Goal: Transaction & Acquisition: Purchase product/service

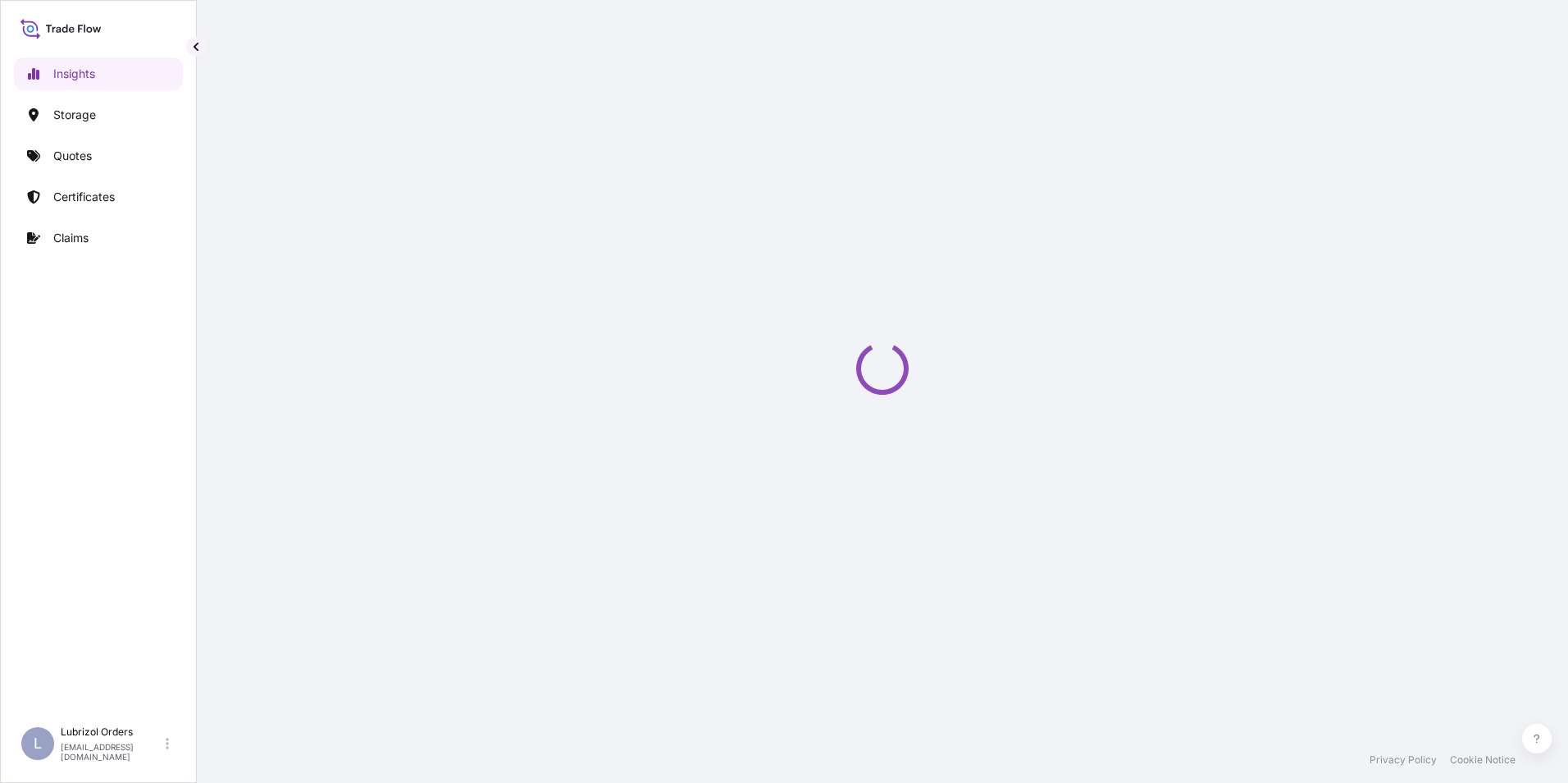
select select "2025"
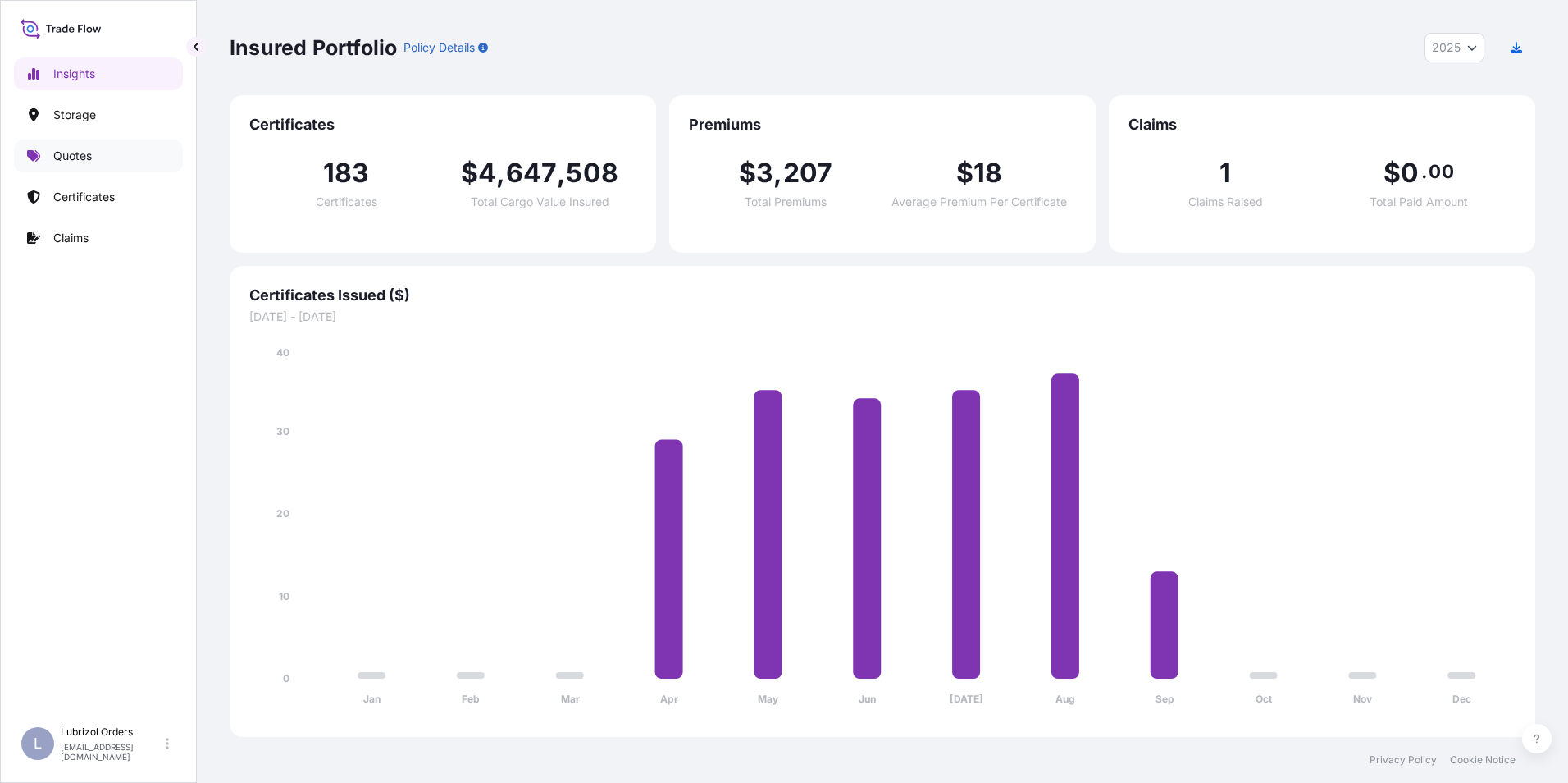
click at [54, 159] on p "Quotes" at bounding box center [72, 156] width 39 height 16
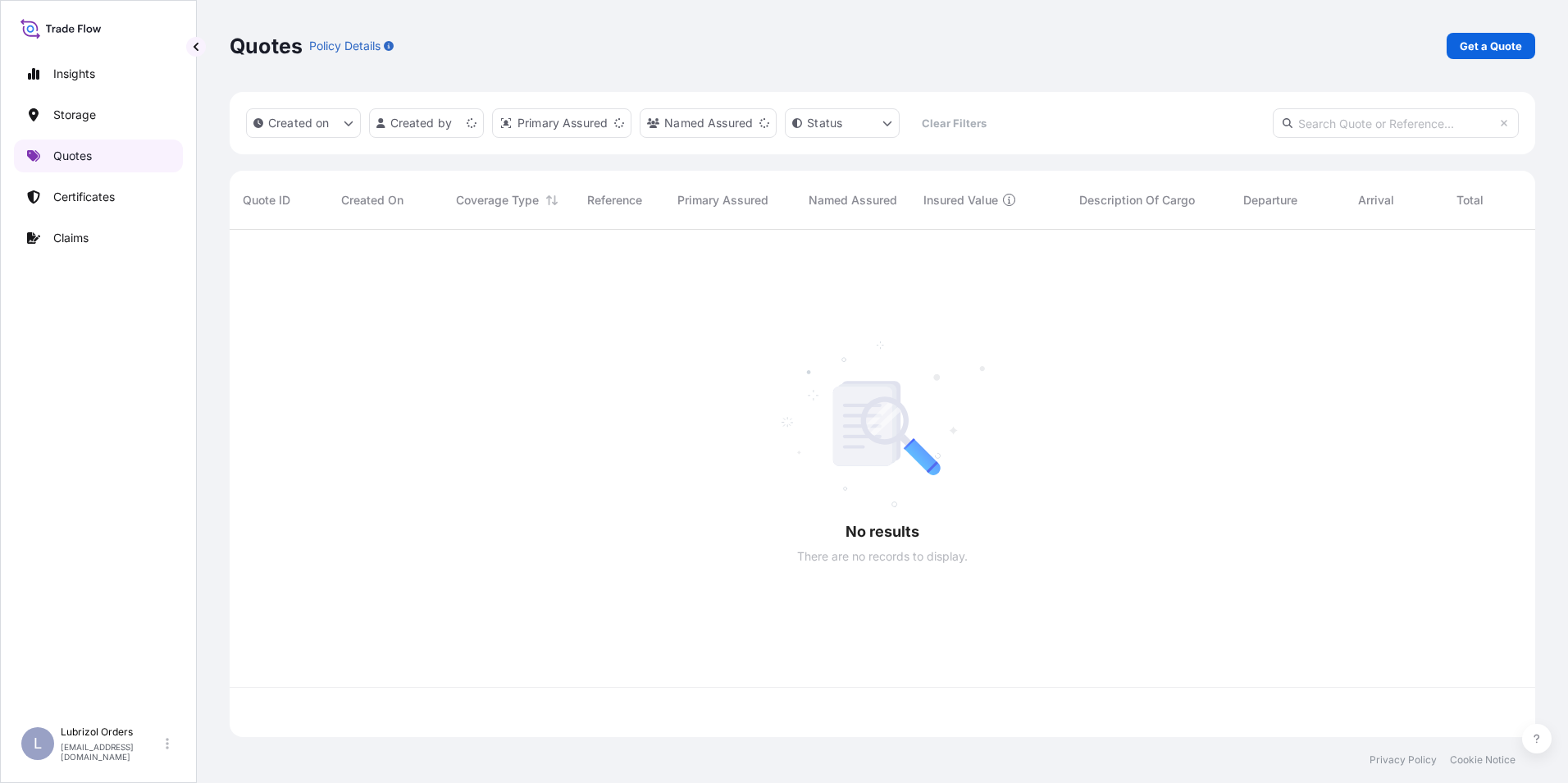
scroll to position [504, 1294]
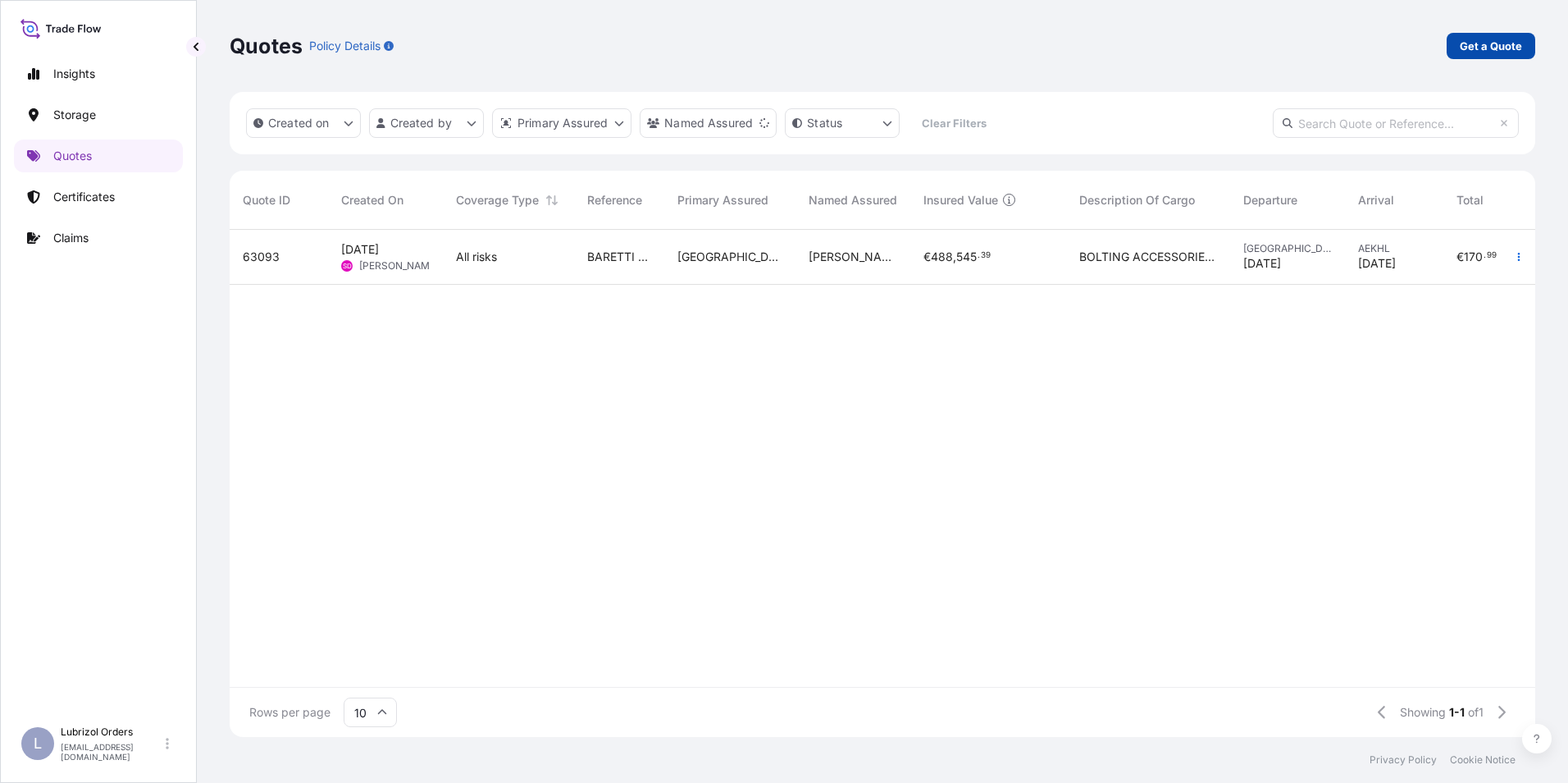
click at [1477, 52] on p "Get a Quote" at bounding box center [1491, 46] width 62 height 16
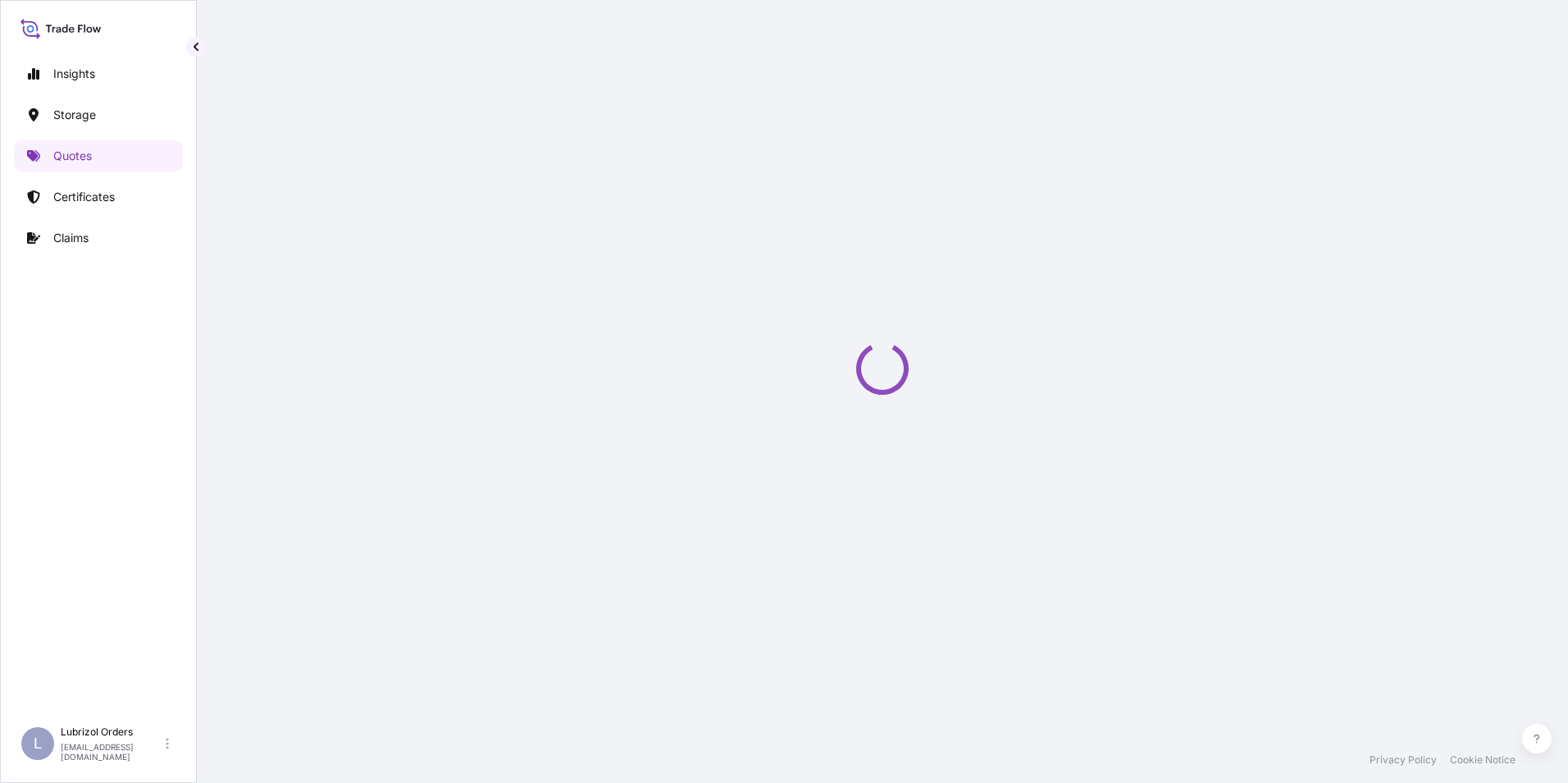
select select "Water"
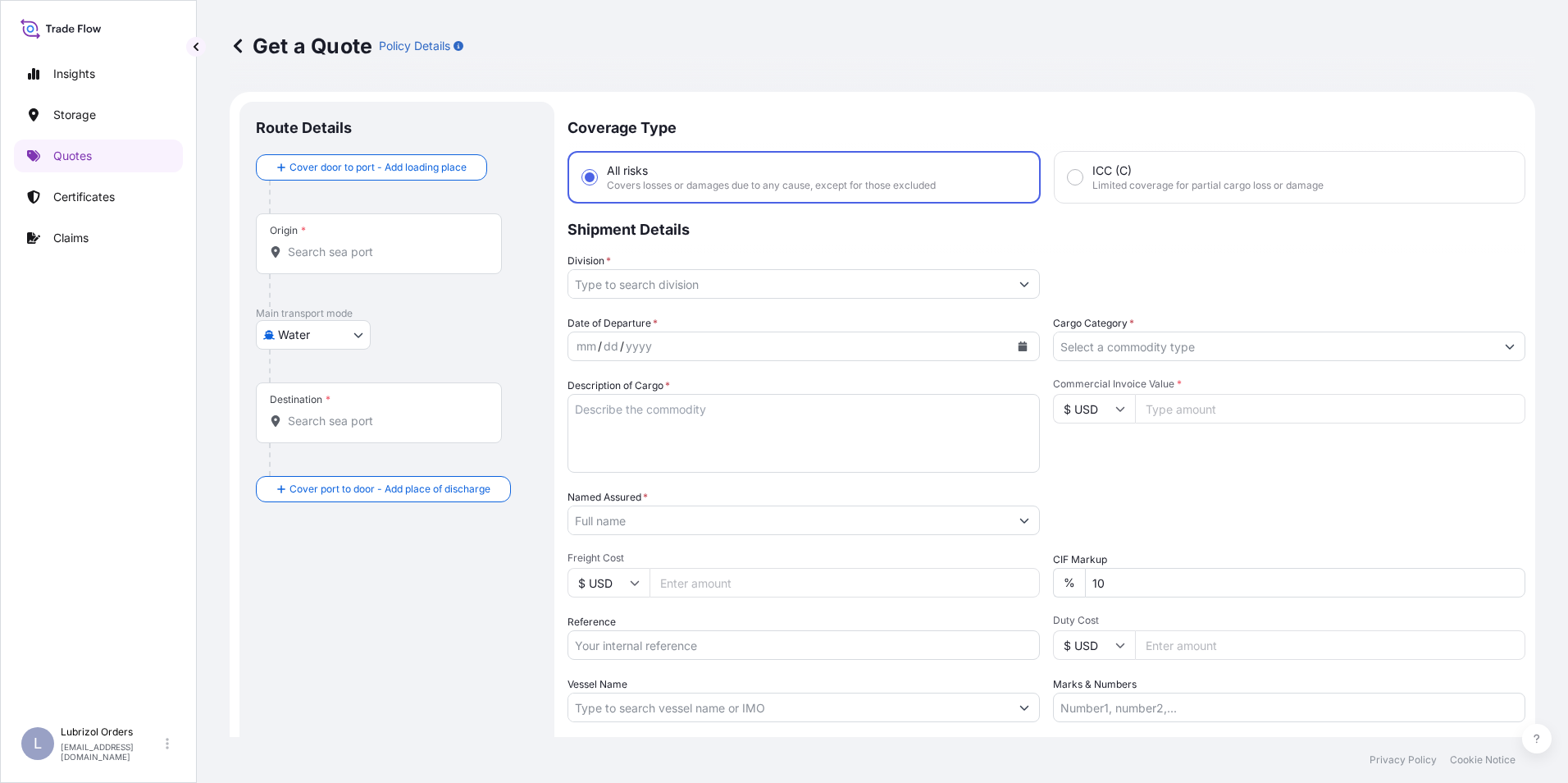
scroll to position [26, 0]
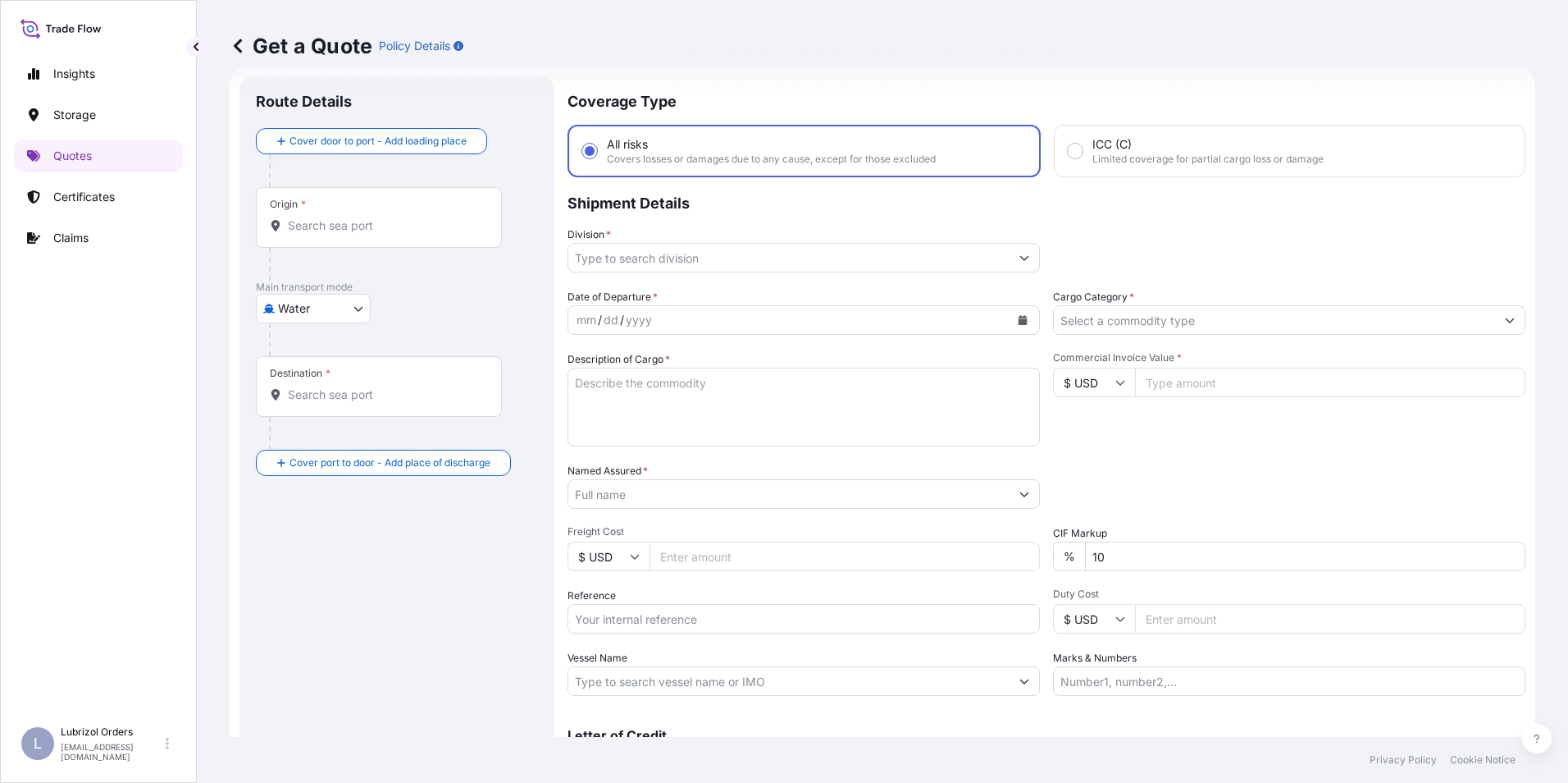
click at [322, 230] on input "Origin *" at bounding box center [385, 225] width 194 height 16
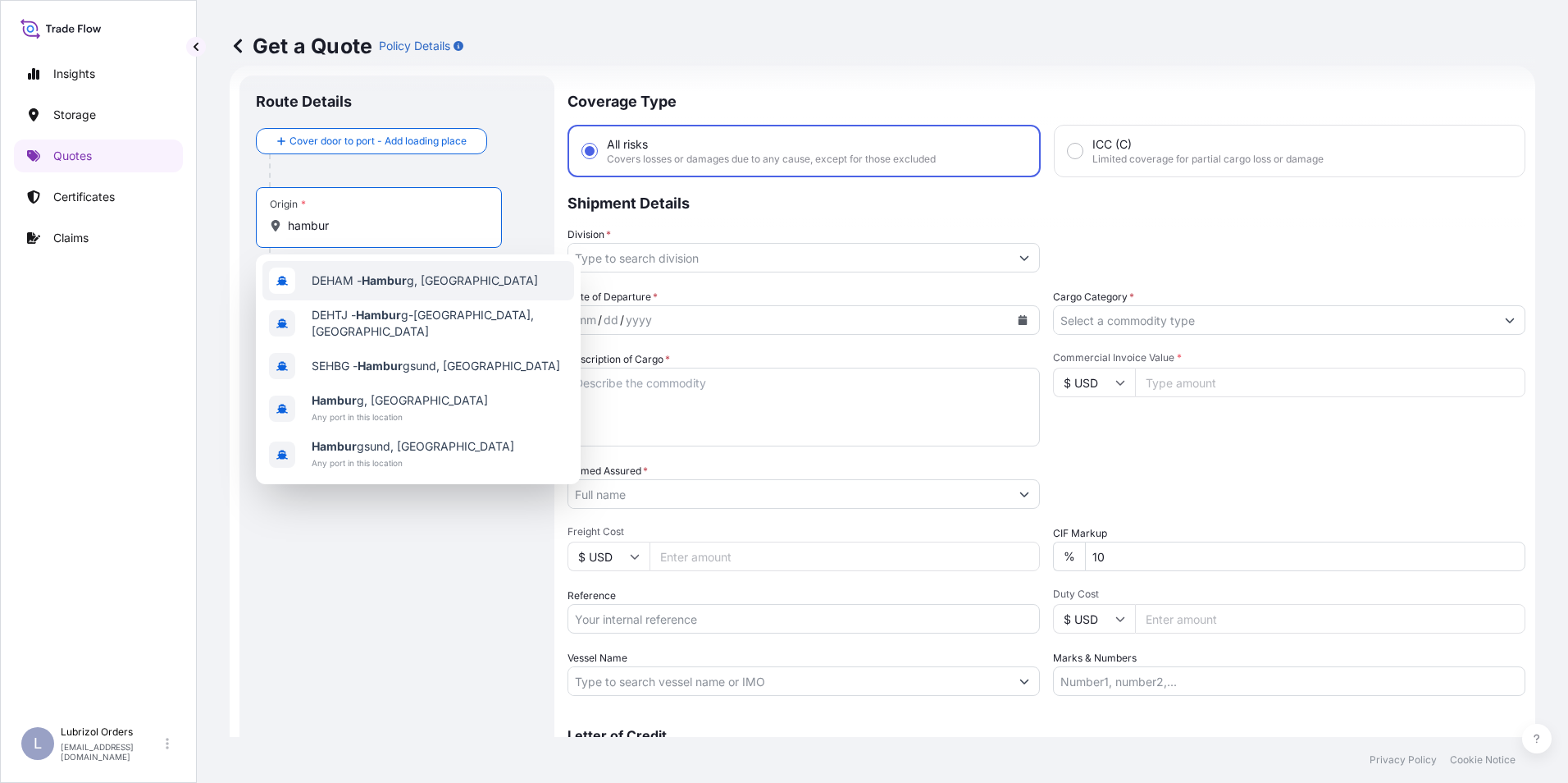
click at [367, 268] on div "DEHAM - Hambur g, [GEOGRAPHIC_DATA]" at bounding box center [418, 280] width 312 height 39
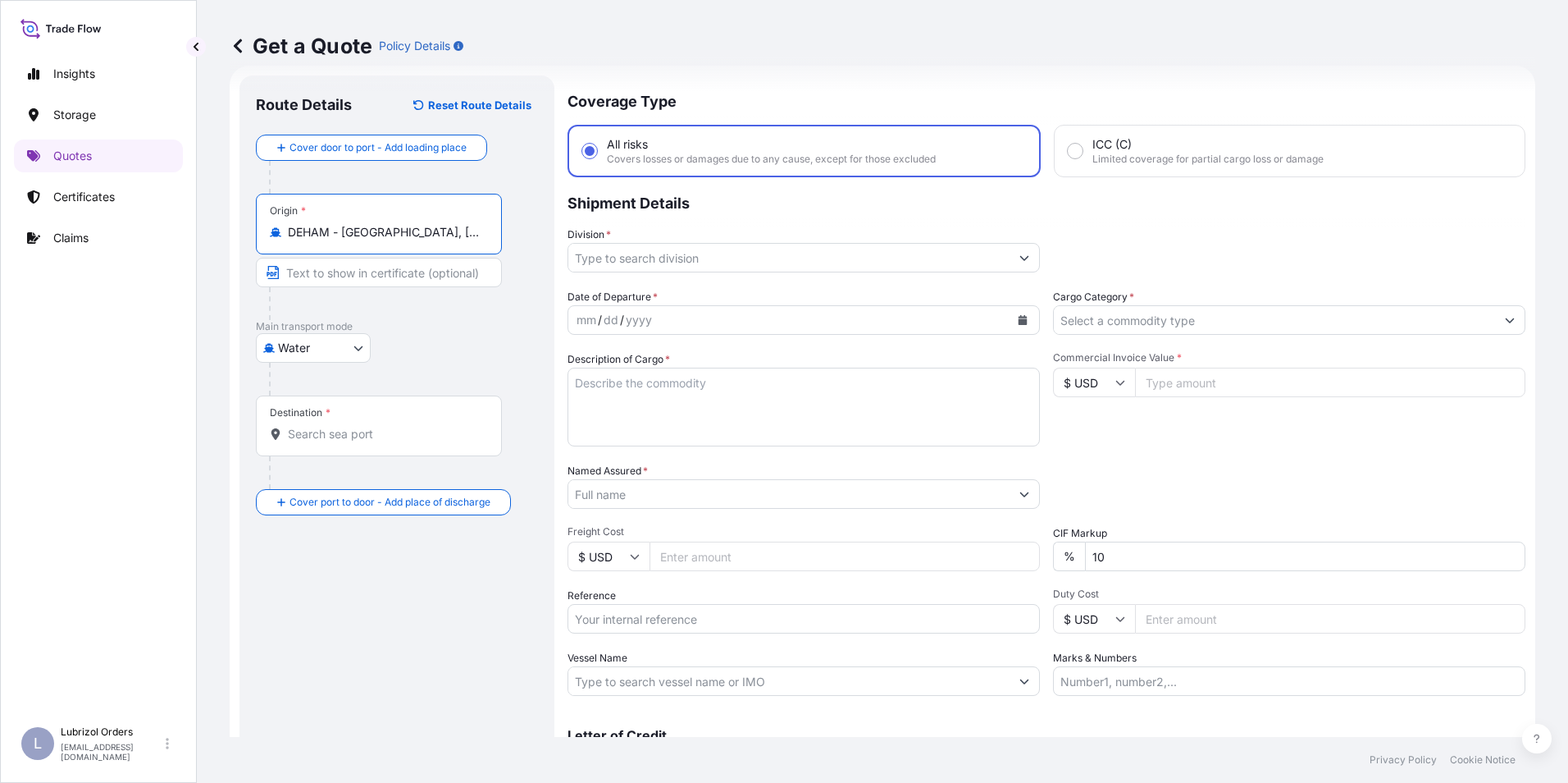
type input "DEHAM - [GEOGRAPHIC_DATA], [GEOGRAPHIC_DATA]"
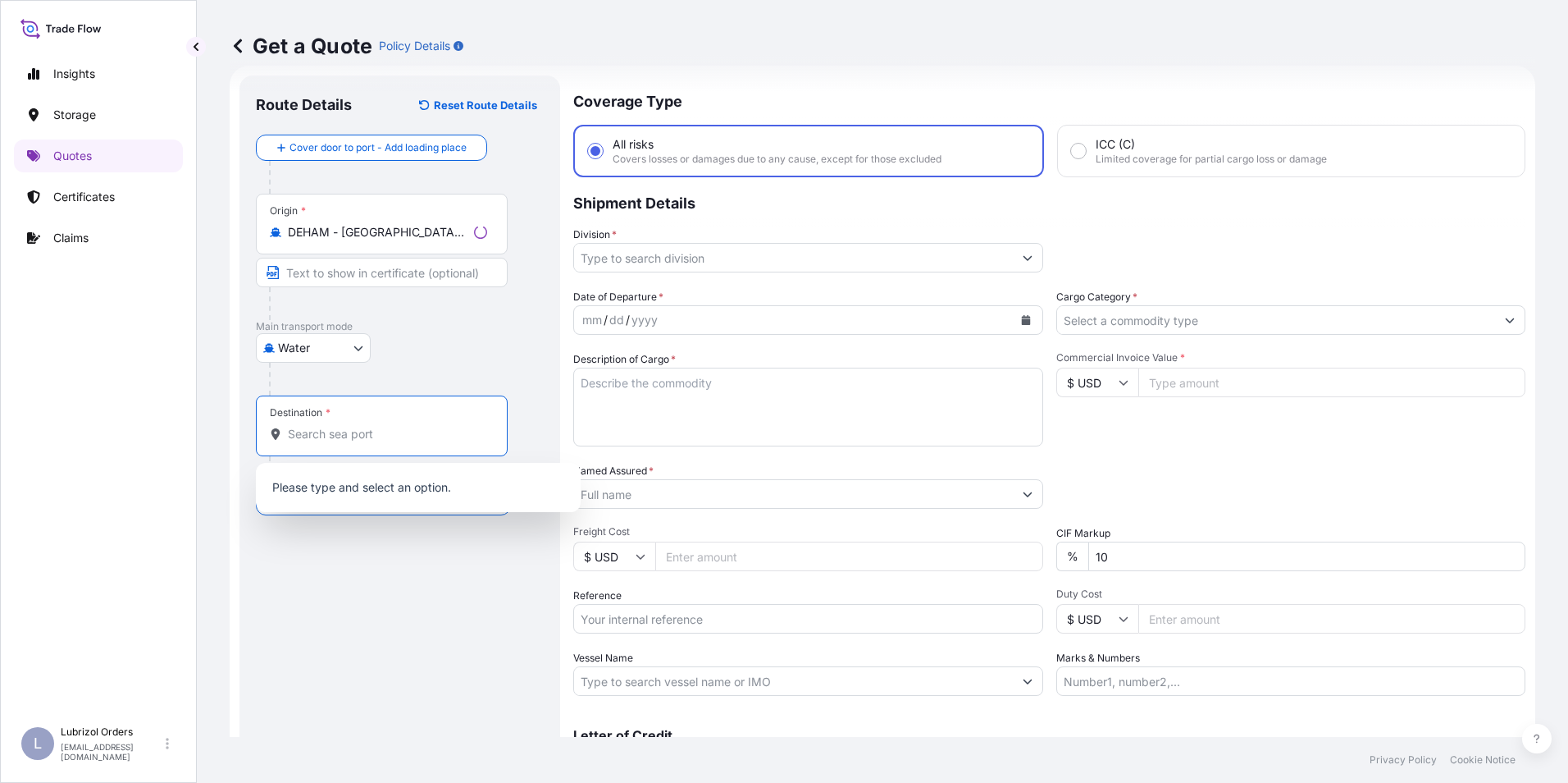
click at [349, 440] on input "Destination *" at bounding box center [387, 434] width 199 height 16
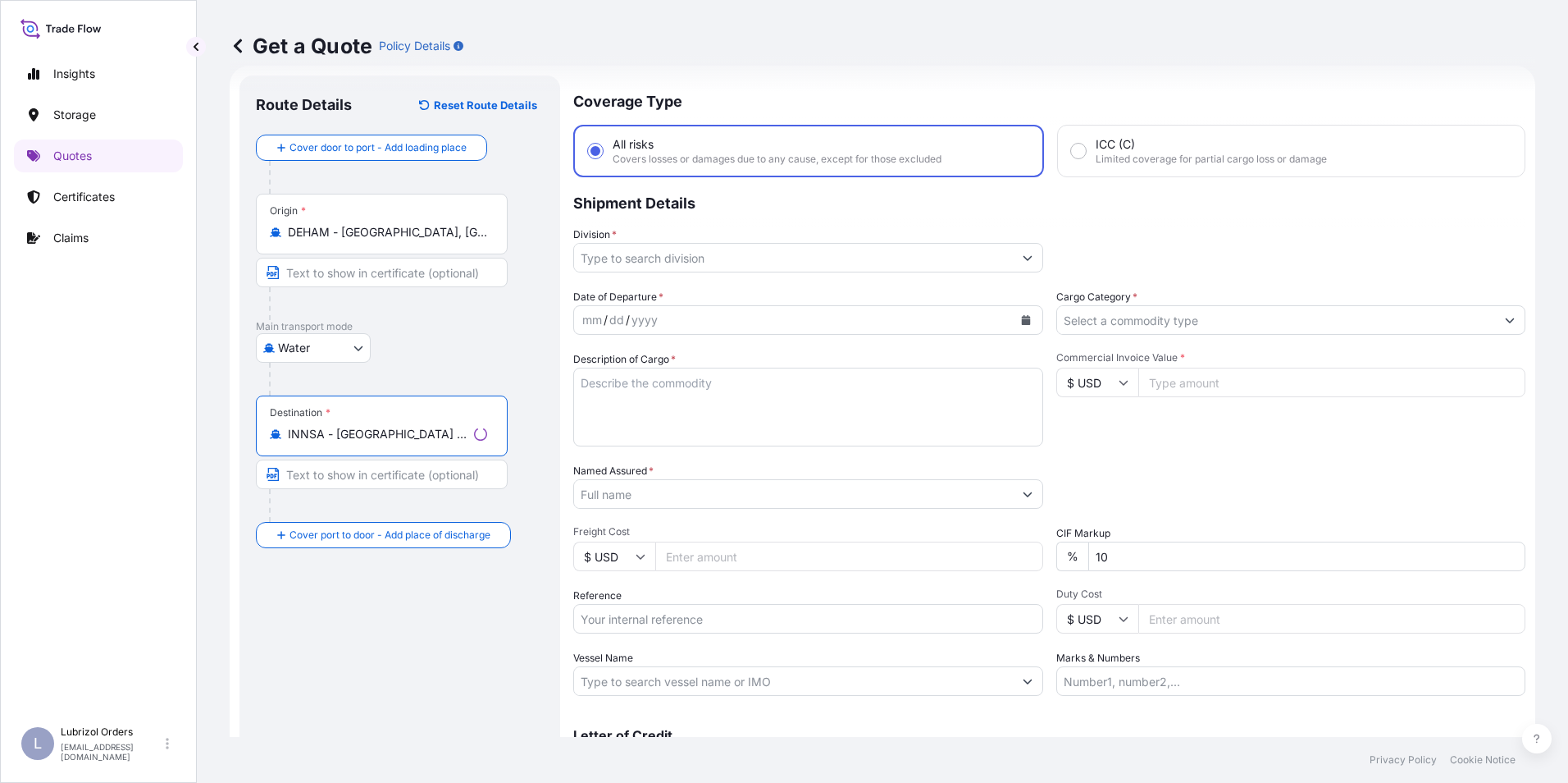
type input "INNSA - [GEOGRAPHIC_DATA] ([PERSON_NAME]), [GEOGRAPHIC_DATA]"
click at [623, 621] on input "Reference" at bounding box center [808, 619] width 470 height 30
paste input "1155539372"
type input "1155539372"
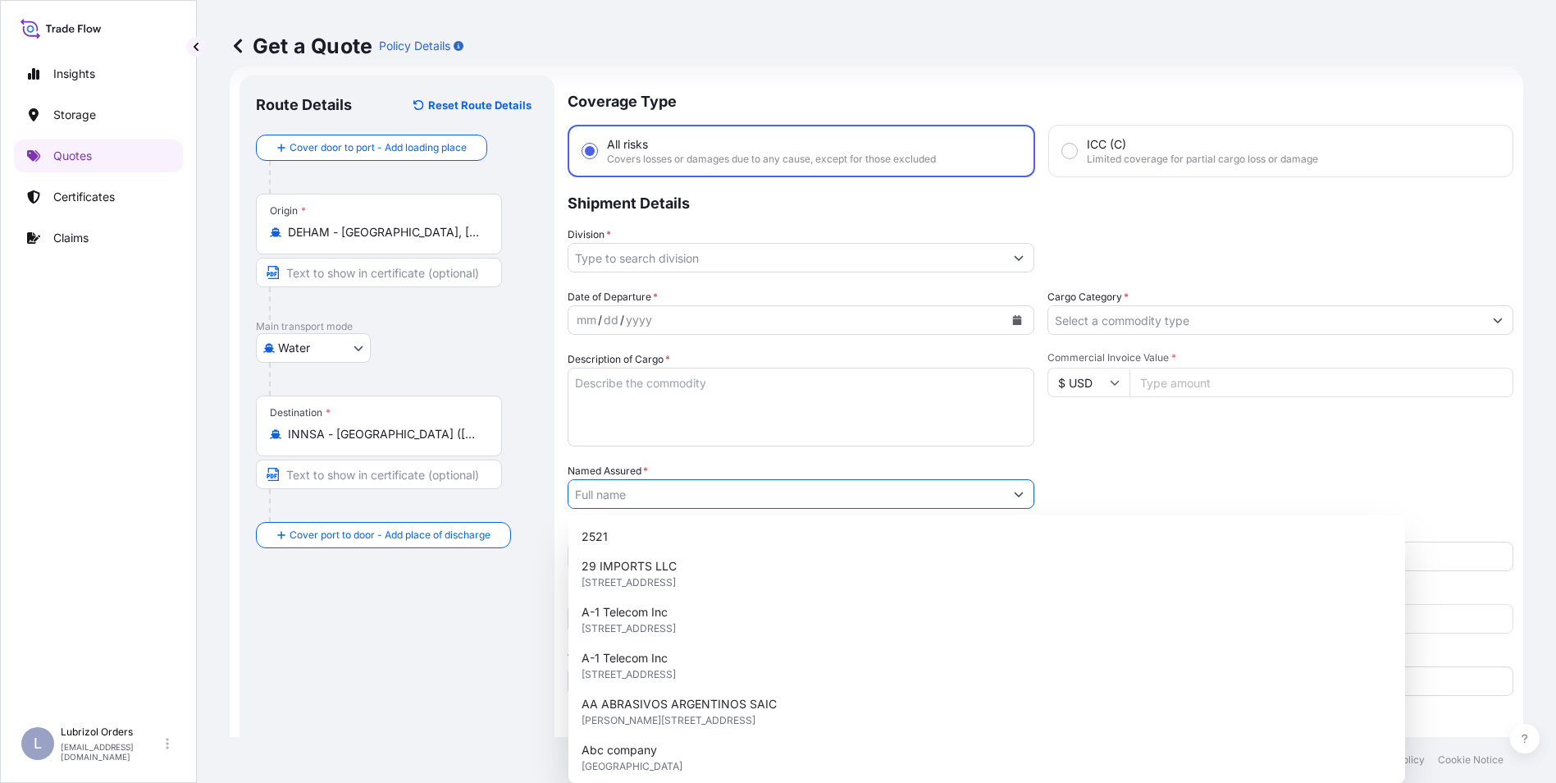
click at [623, 494] on input "Named Assured *" at bounding box center [786, 494] width 436 height 30
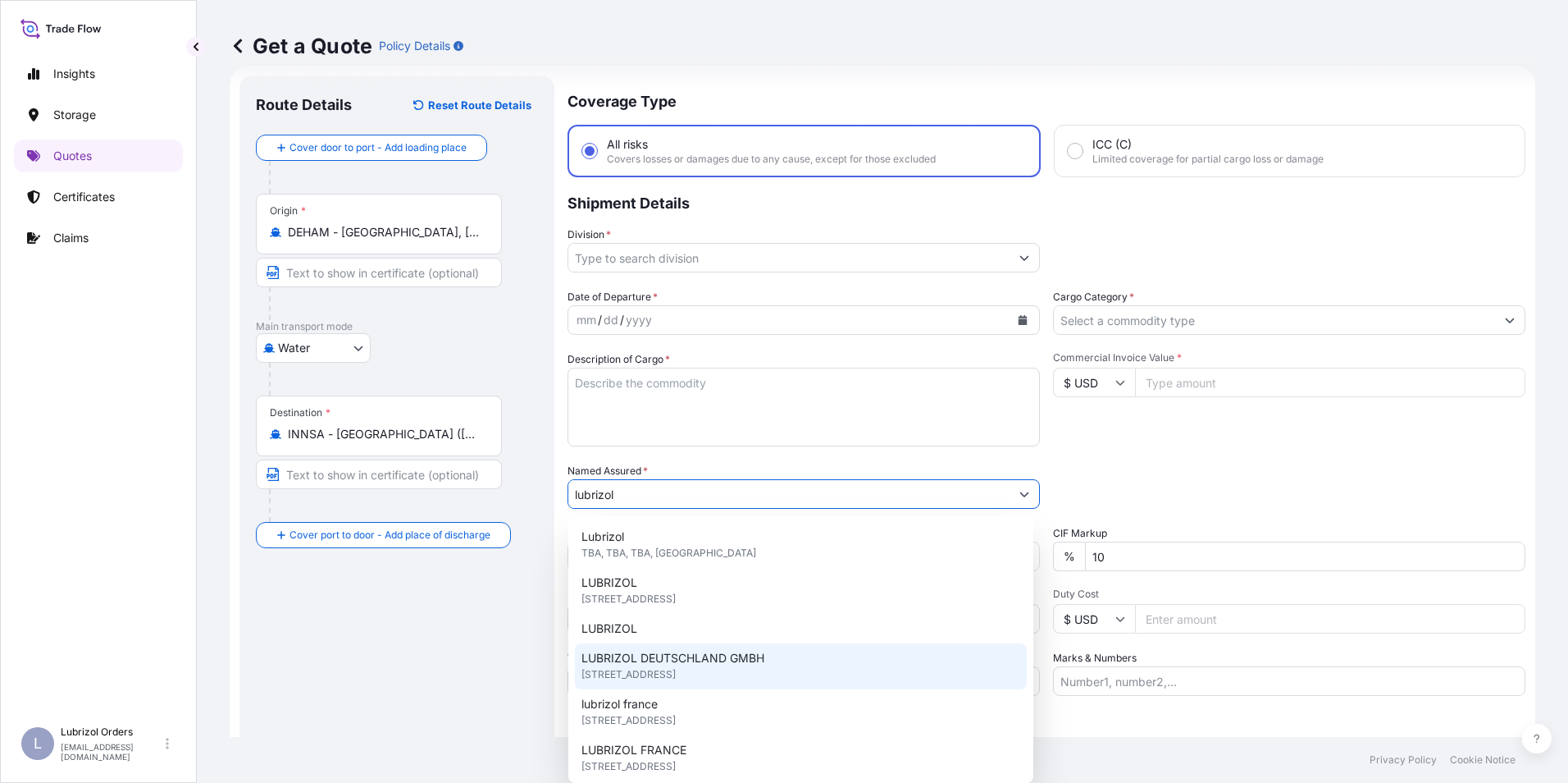
click at [694, 664] on span "LUBRIZOL DEUTSCHLAND GMBH" at bounding box center [673, 658] width 183 height 16
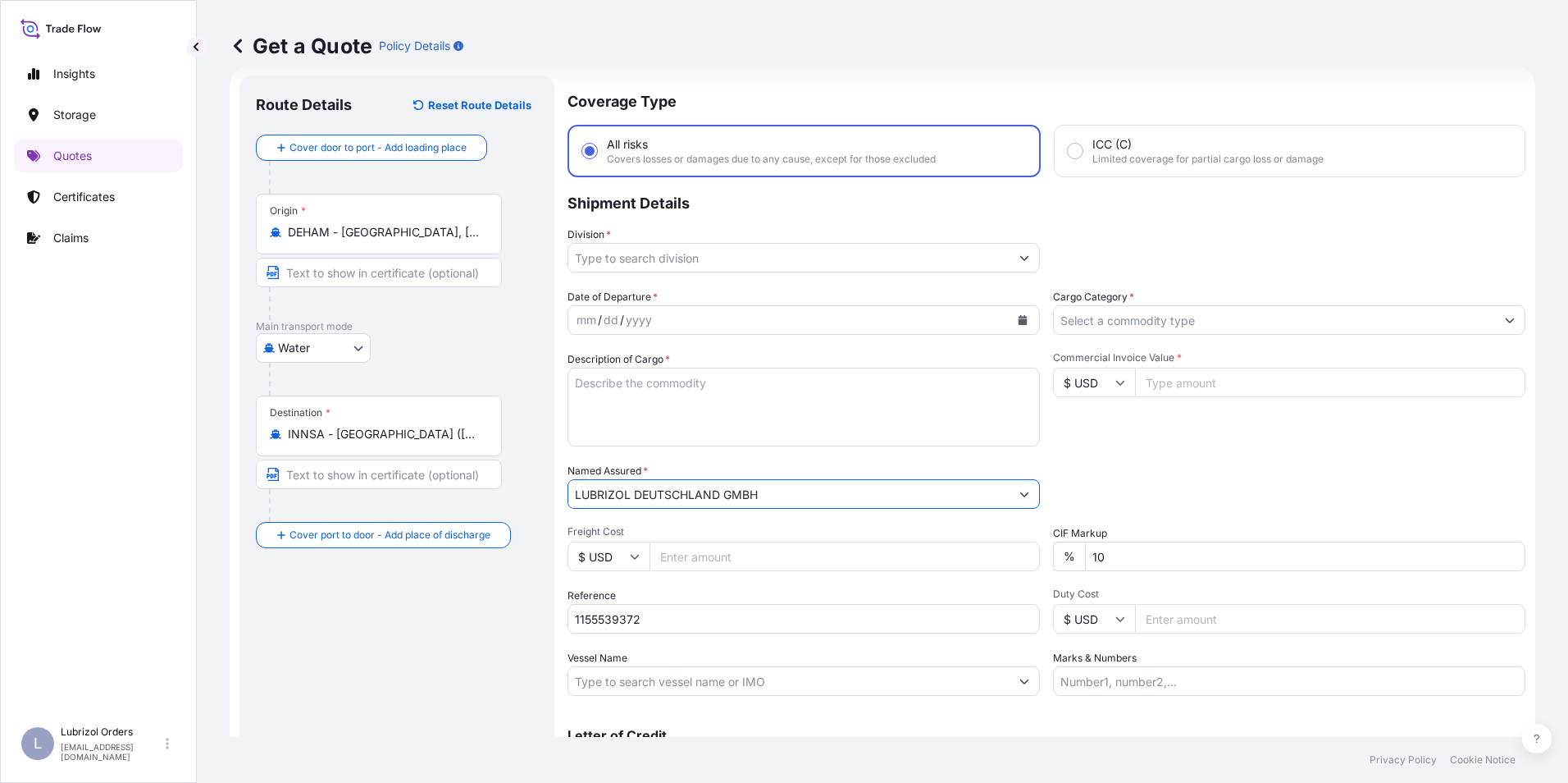
type input "LUBRIZOL DEUTSCHLAND GMBH"
click at [646, 252] on input "Division *" at bounding box center [788, 258] width 441 height 30
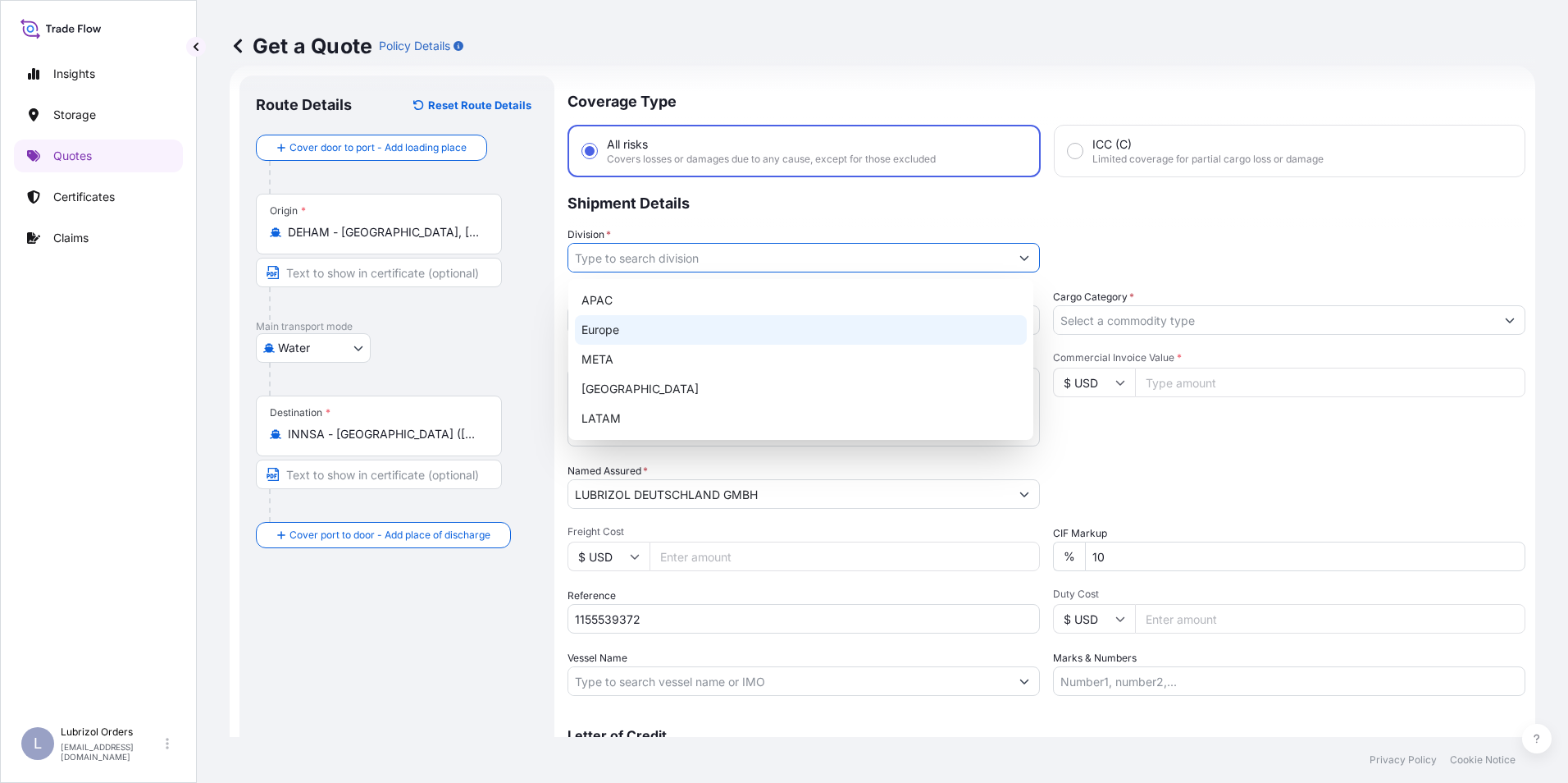
click at [623, 322] on div "Europe" at bounding box center [801, 330] width 452 height 30
type input "Europe"
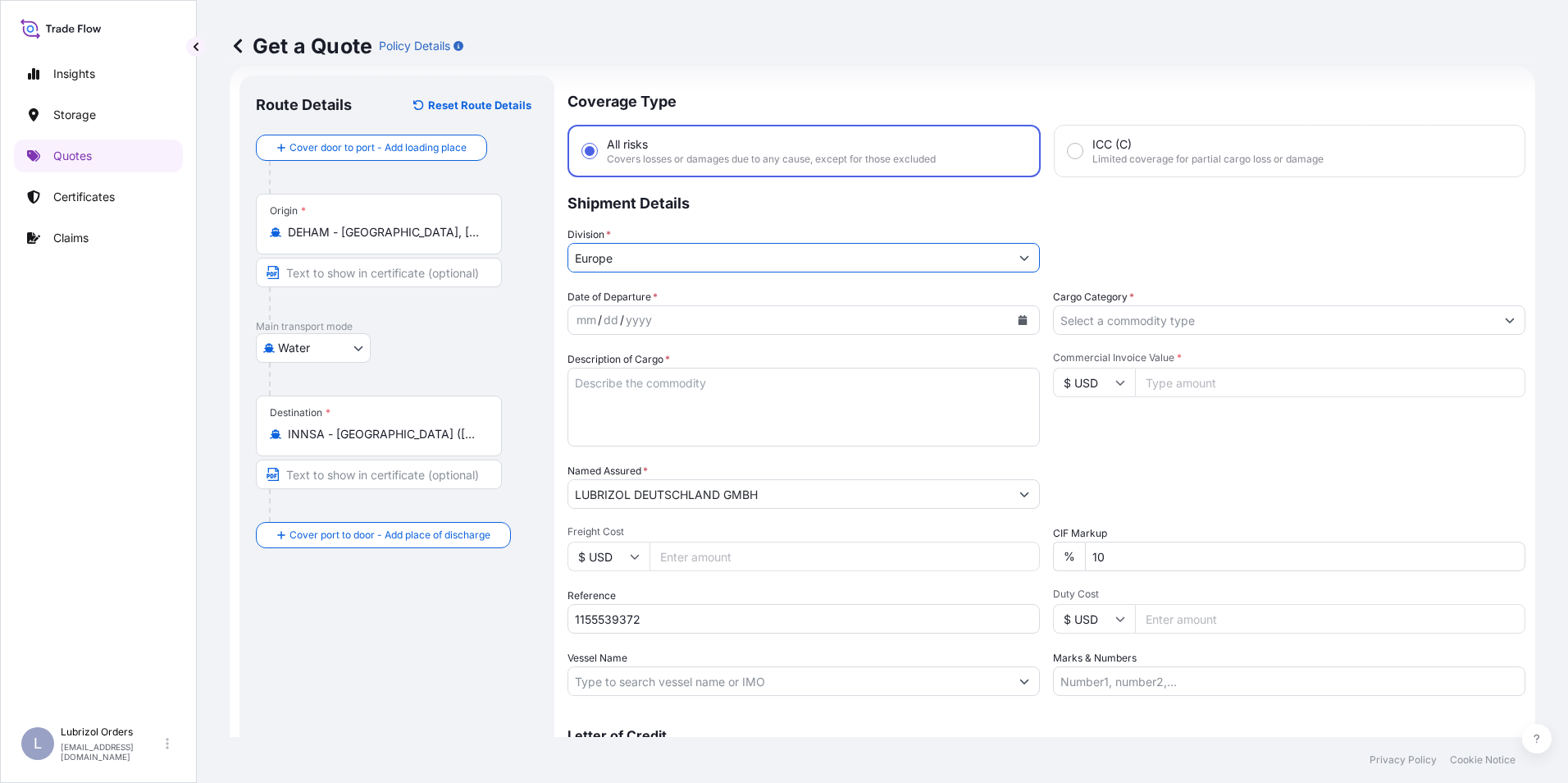
click at [1075, 317] on input "Cargo Category *" at bounding box center [1274, 320] width 441 height 30
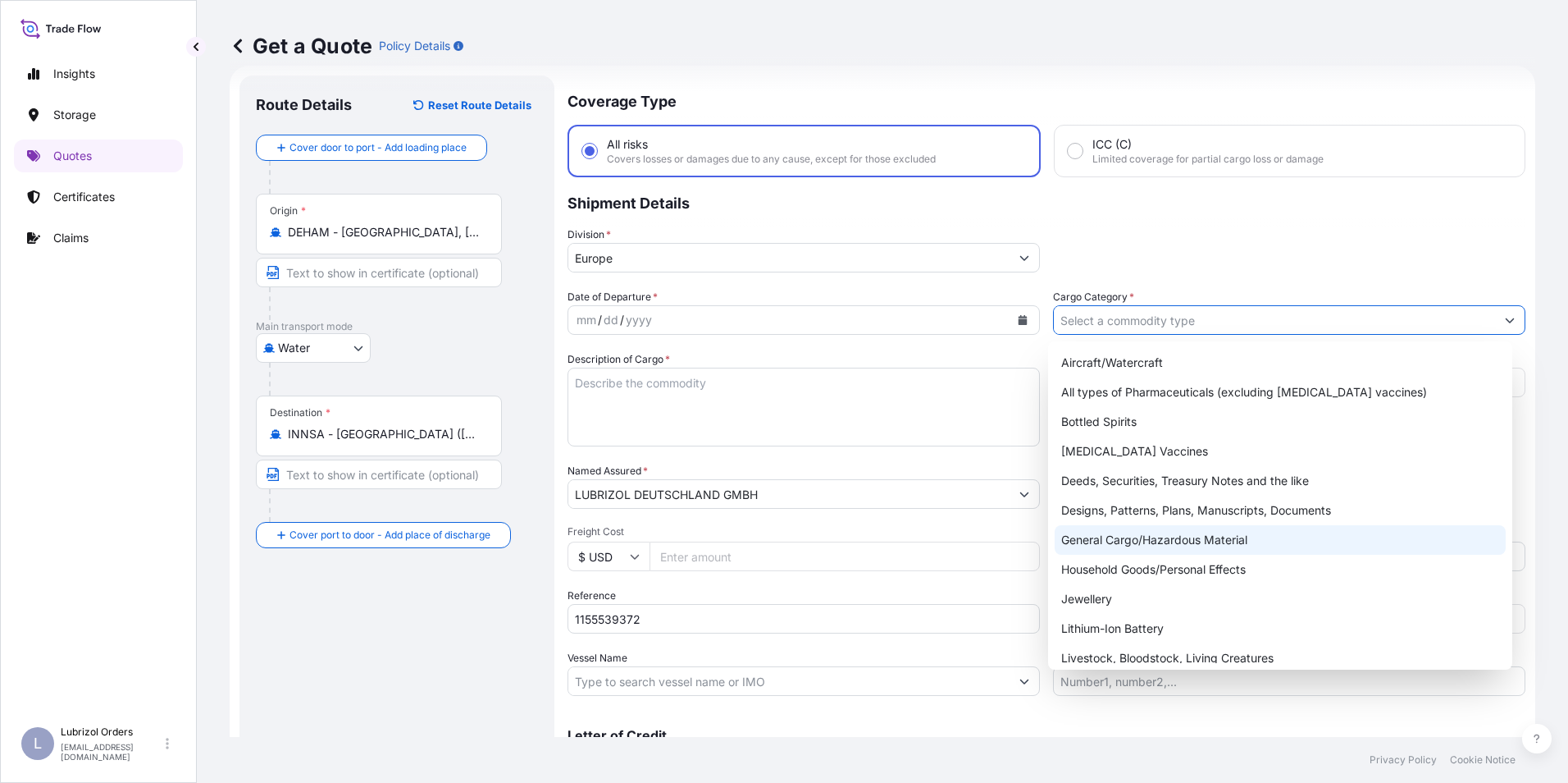
click at [1110, 541] on div "General Cargo/Hazardous Material" at bounding box center [1281, 540] width 452 height 30
type input "General Cargo/Hazardous Material"
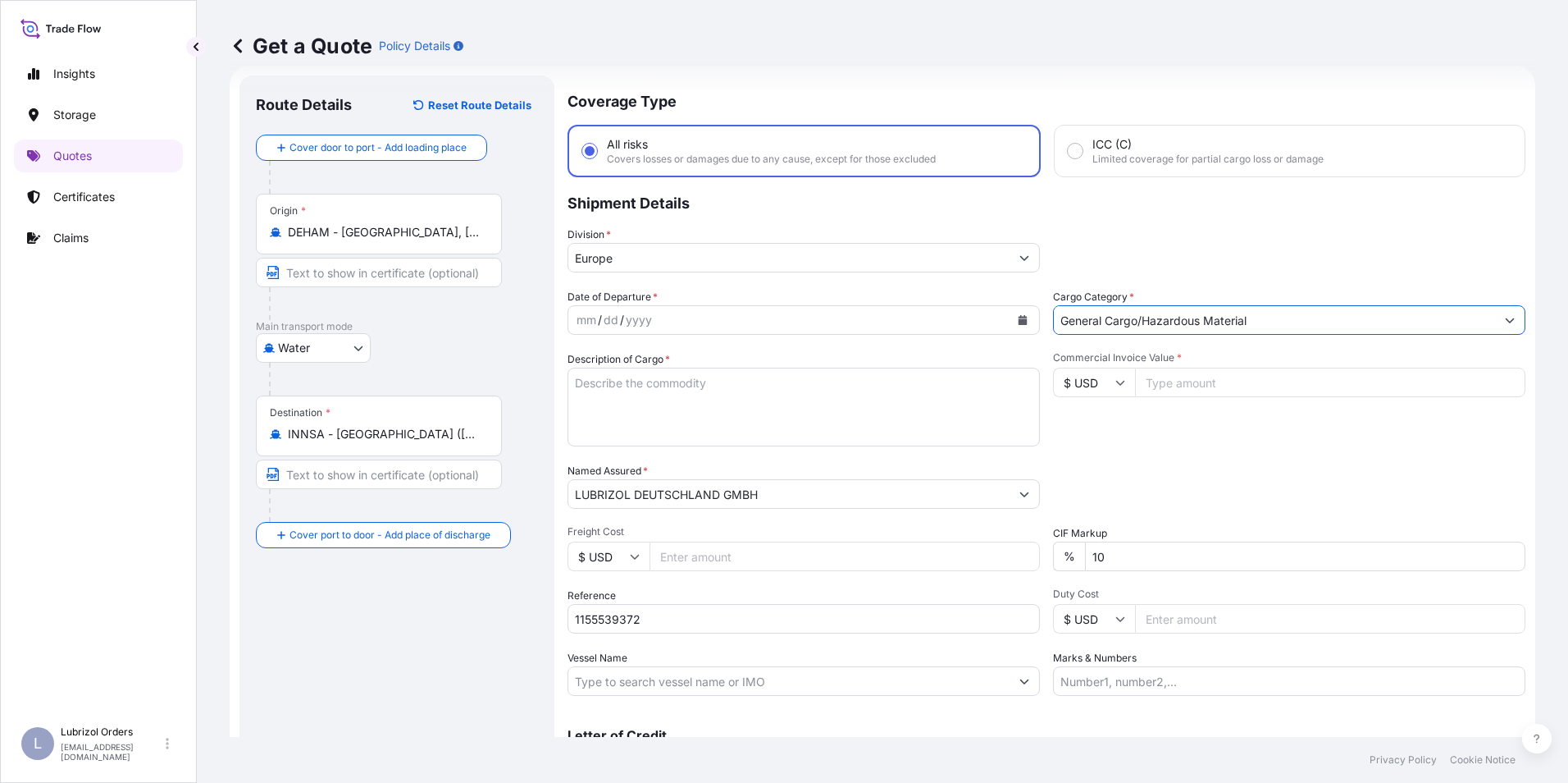
click at [1086, 381] on input "$ USD" at bounding box center [1094, 382] width 82 height 30
click at [1086, 422] on div "€ EUR" at bounding box center [1088, 427] width 69 height 31
type input "€ EUR"
click at [581, 313] on div "mm" at bounding box center [586, 320] width 23 height 20
paste textarea "80 BAGS OF R01209E NW 2000 KGS GW 2080 KGS LOADED ON 2 PALLETS GW 50 KGS"
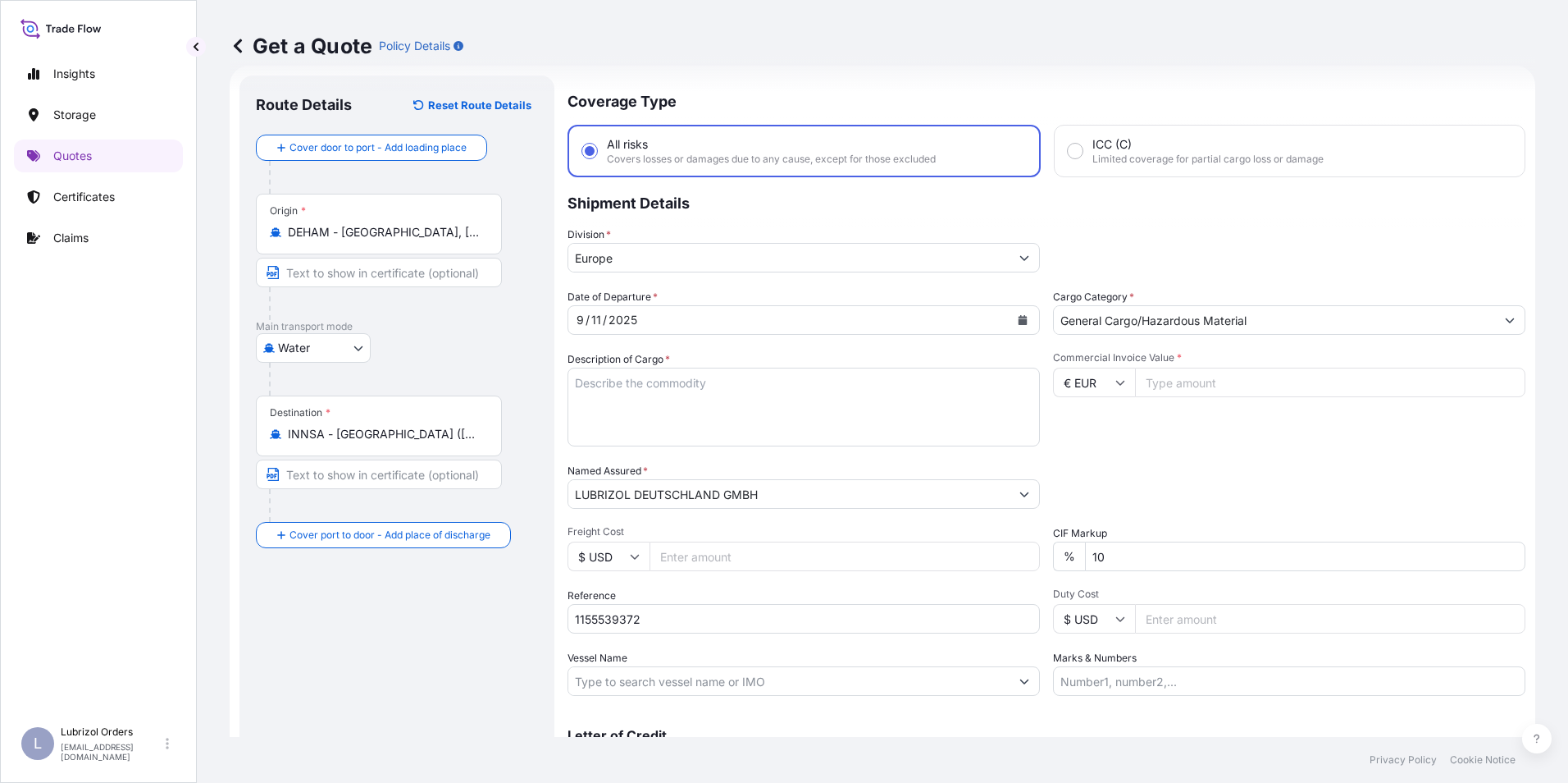
click at [622, 395] on textarea "Description of Cargo *" at bounding box center [804, 406] width 472 height 79
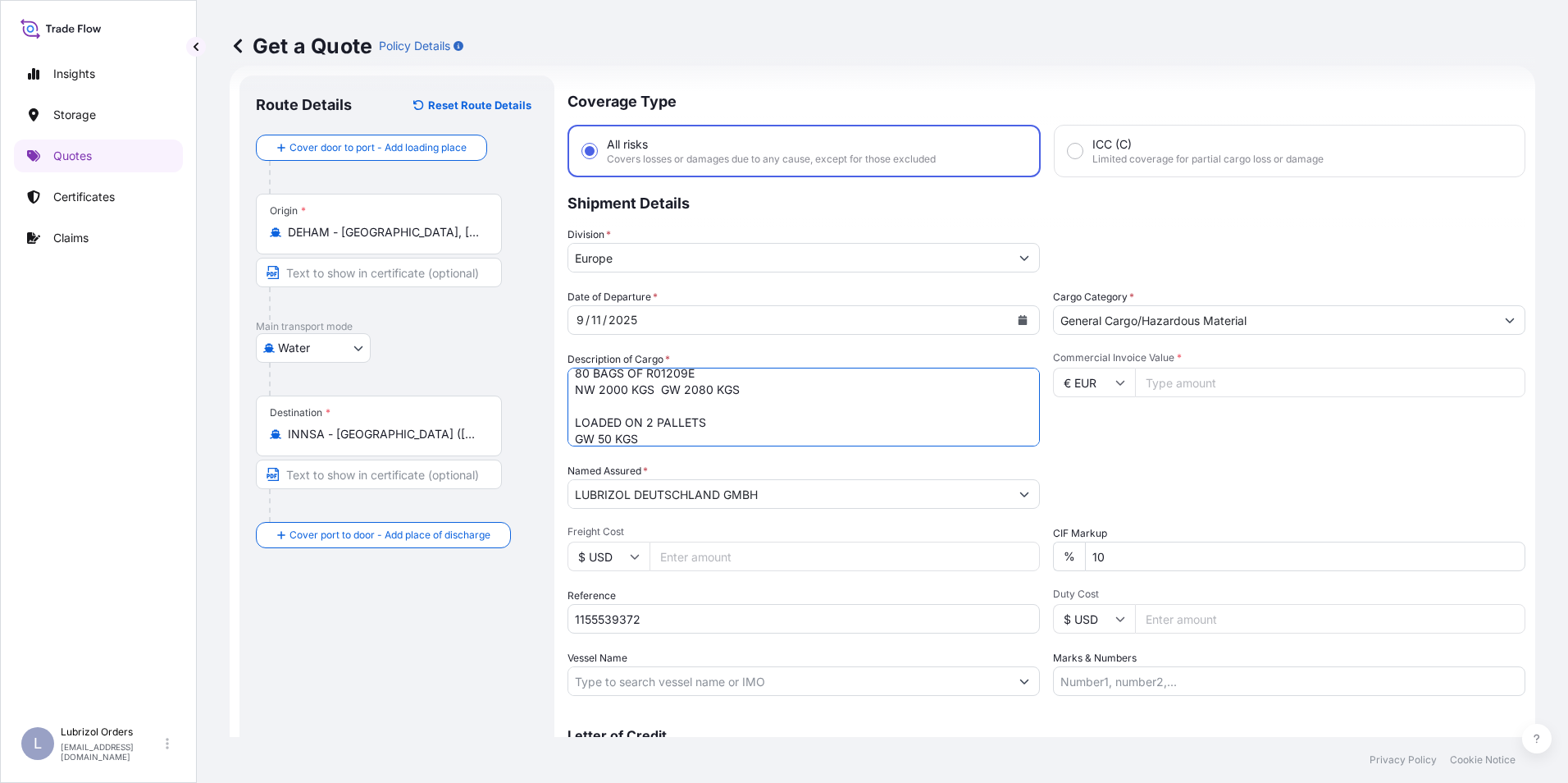
type textarea "80 BAGS OF R01209E NW 2000 KGS GW 2080 KGS LOADED ON 2 PALLETS GW 50 KGS"
click at [1216, 377] on input "Commercial Invoice Value *" at bounding box center [1330, 382] width 390 height 30
type input "12886.76"
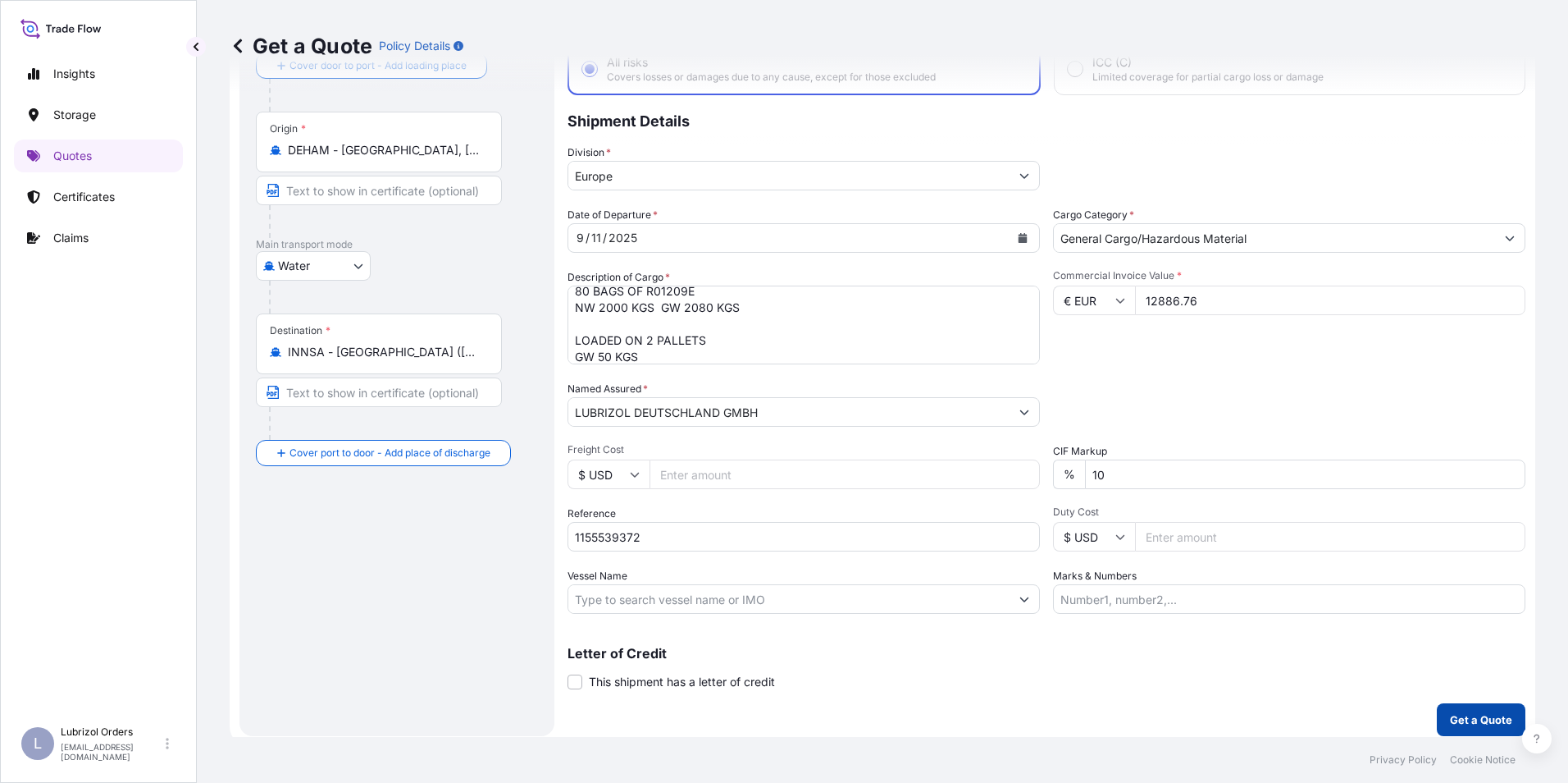
click at [1451, 708] on button "Get a Quote" at bounding box center [1481, 719] width 89 height 33
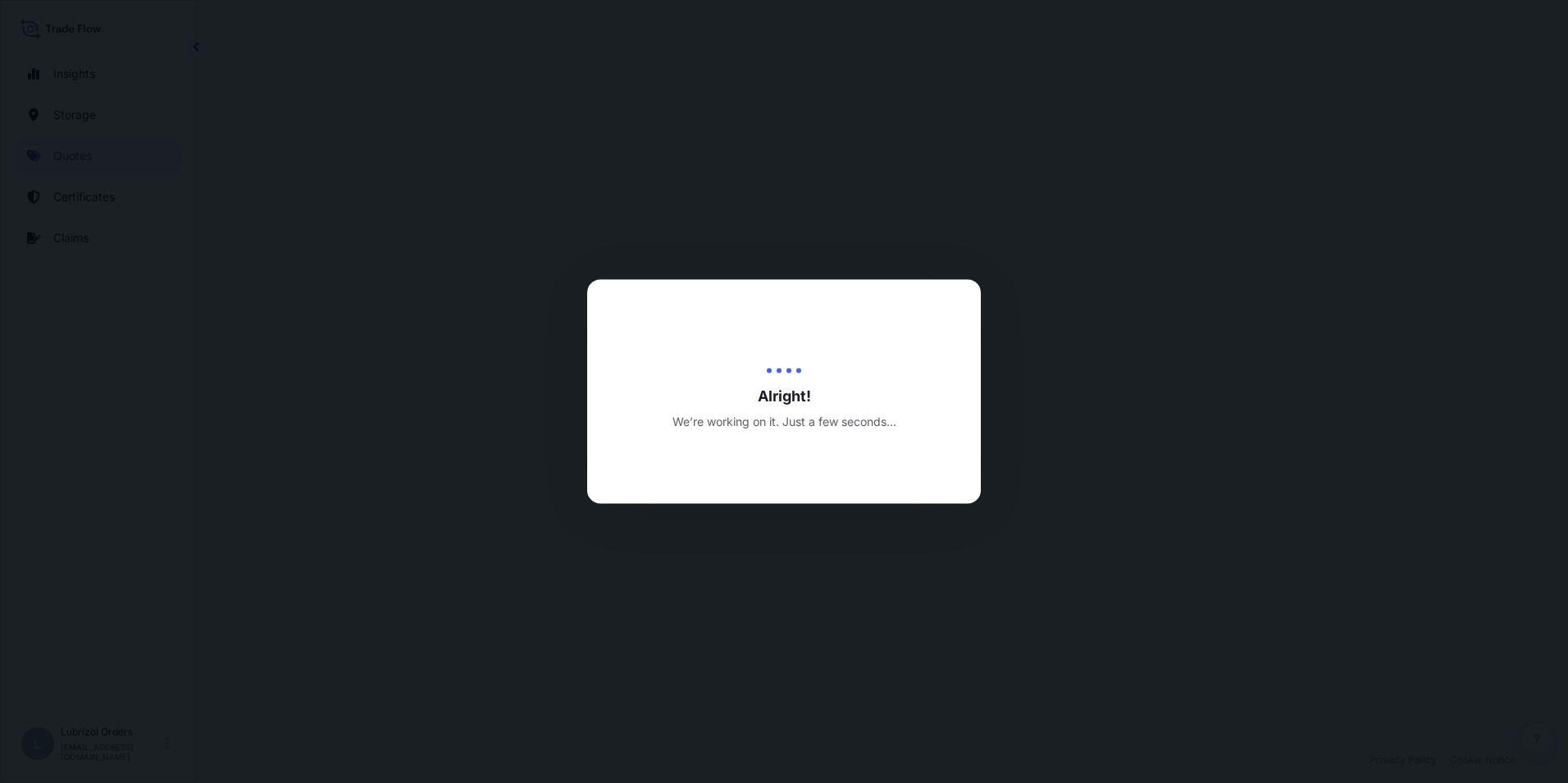
select select "Water"
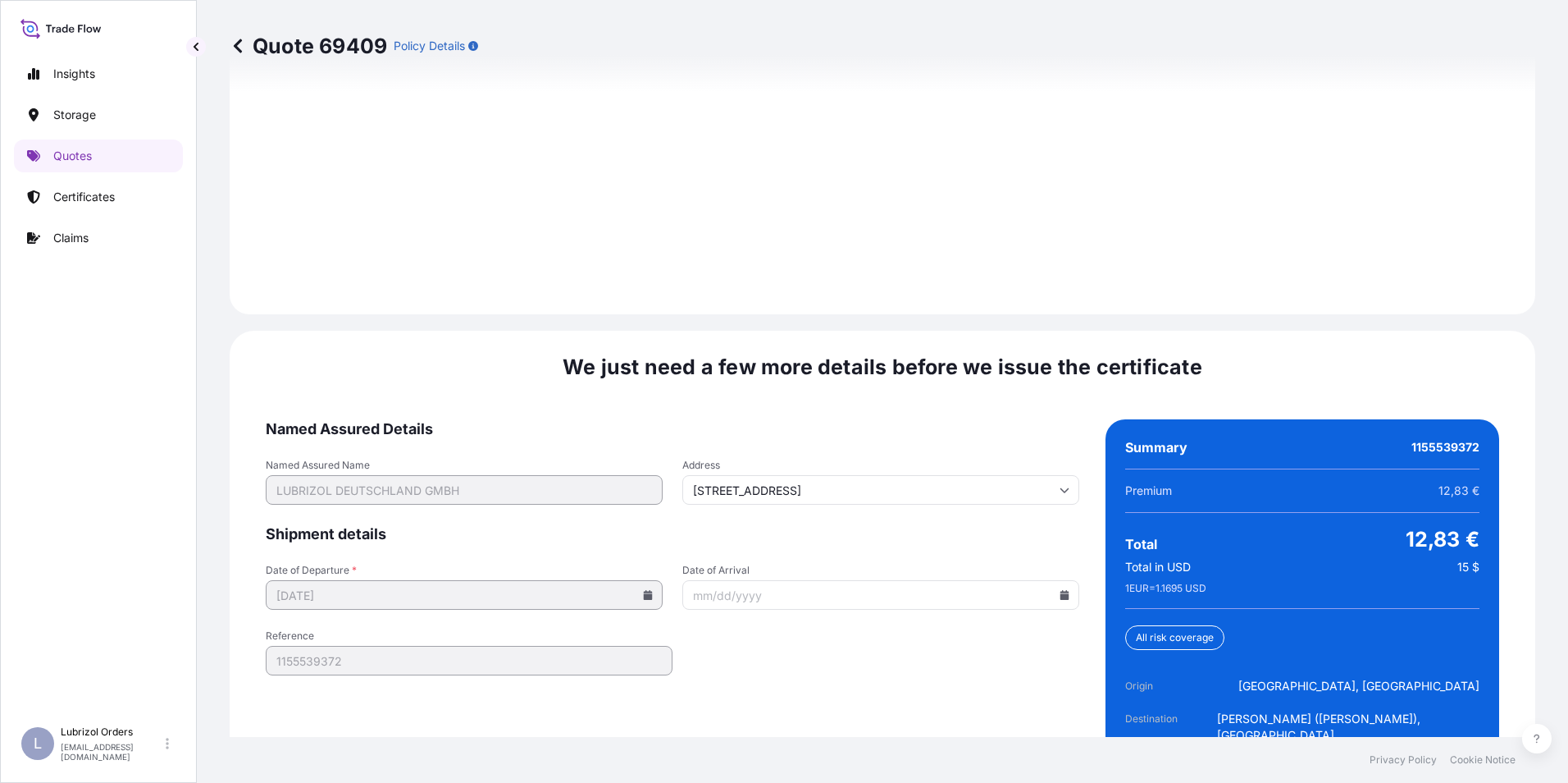
scroll to position [2346, 0]
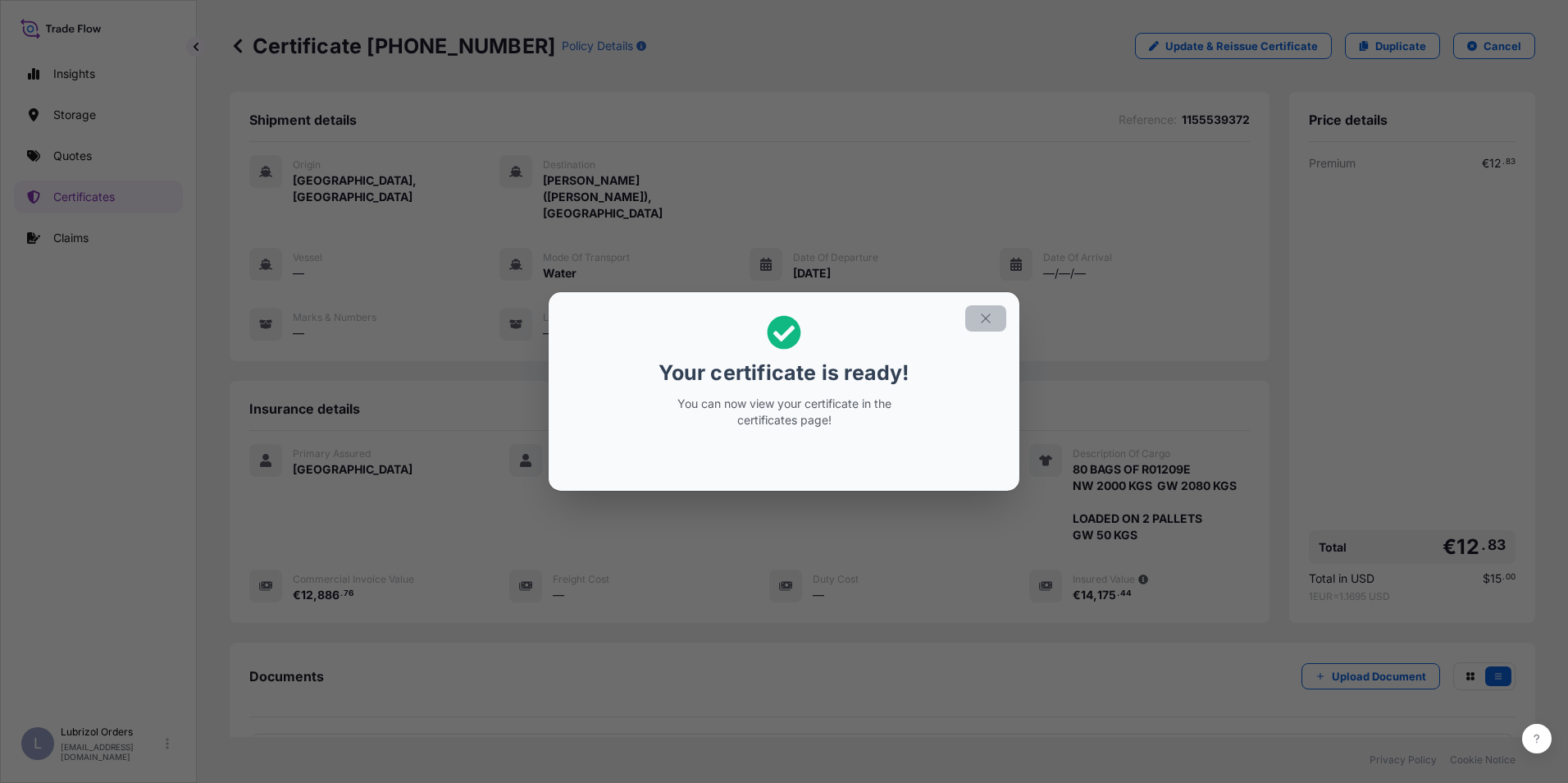
click at [984, 317] on icon "button" at bounding box center [986, 318] width 15 height 15
